Goal: Information Seeking & Learning: Learn about a topic

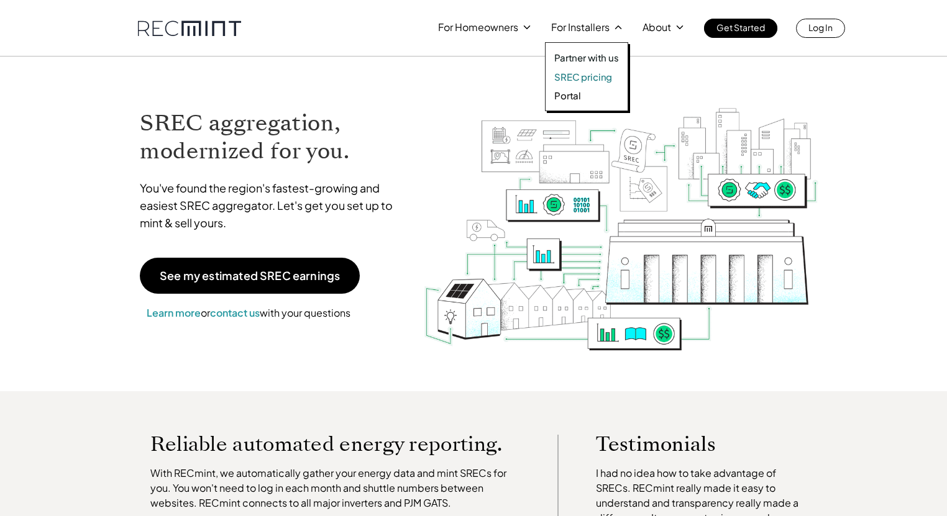
click at [581, 75] on p "SREC pricing" at bounding box center [583, 77] width 58 height 12
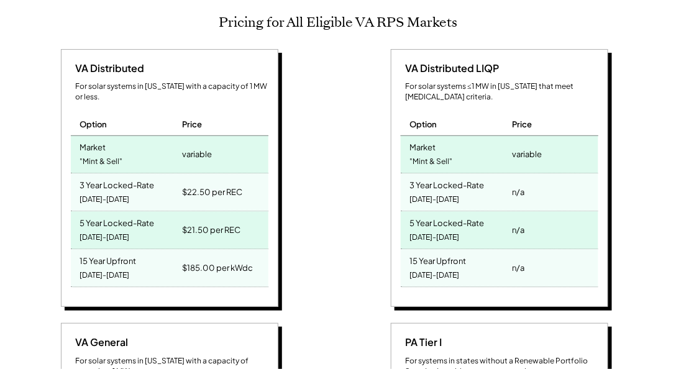
scroll to position [568, 0]
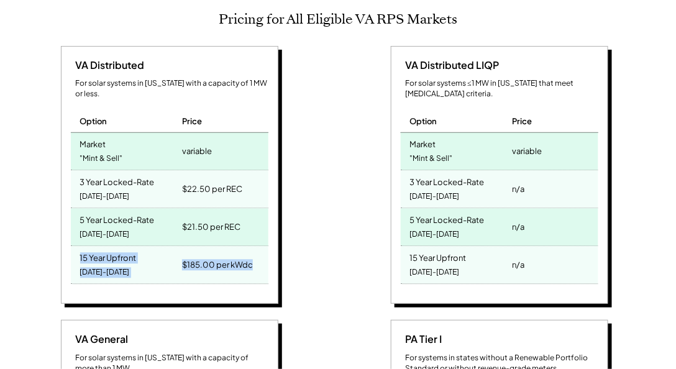
drag, startPoint x: 258, startPoint y: 242, endPoint x: 78, endPoint y: 236, distance: 180.9
click at [78, 247] on div "15 Year Upfront [DATE]-[DATE] $185.00 per kWdc" at bounding box center [170, 266] width 198 height 38
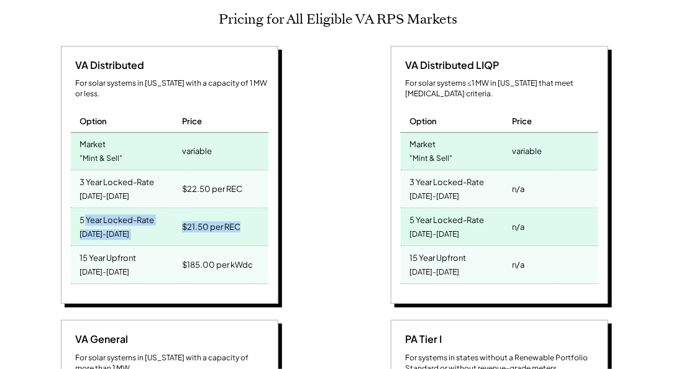
drag, startPoint x: 243, startPoint y: 207, endPoint x: 86, endPoint y: 191, distance: 157.4
click at [83, 209] on div "5 Year Locked-Rate [DATE]-[DATE] $21.50 per REC" at bounding box center [170, 228] width 198 height 38
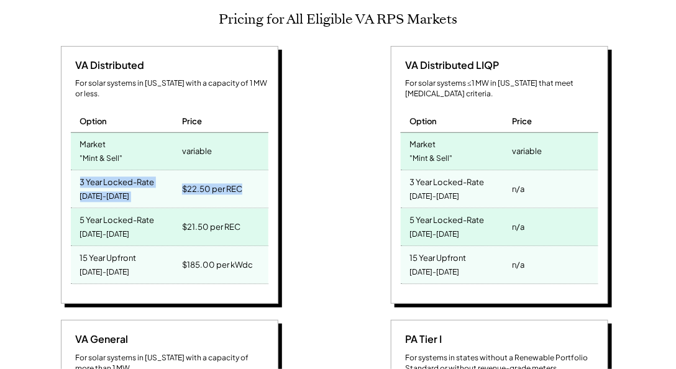
drag, startPoint x: 248, startPoint y: 169, endPoint x: 50, endPoint y: 160, distance: 198.4
click at [50, 160] on div "VA Distributed For solar systems in [US_STATE] with a capacity of 1 MW or less.…" at bounding box center [170, 177] width 317 height 262
click at [154, 174] on div "3 Year Locked-Rate" at bounding box center [117, 181] width 75 height 14
